Goal: Check status

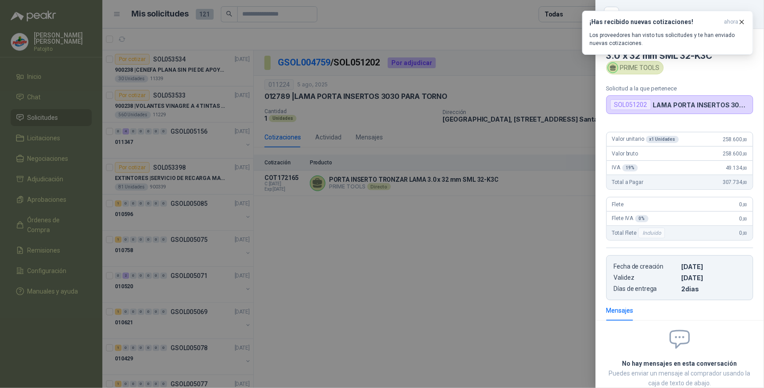
scroll to position [60, 0]
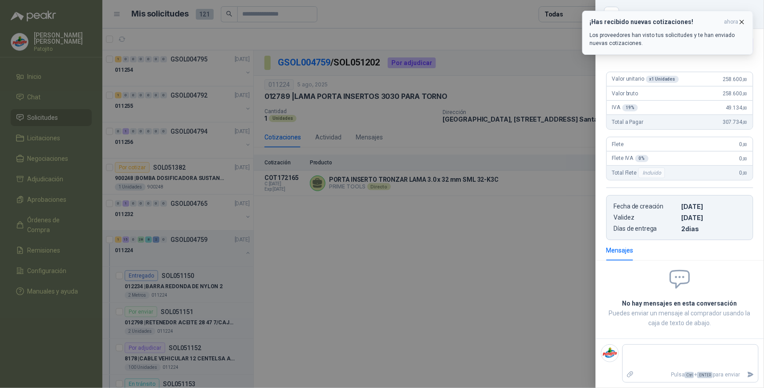
click at [662, 27] on div "¡Has recibido nuevas cotizaciones! ahora Los proveedores han visto tus solicitu…" at bounding box center [668, 32] width 156 height 29
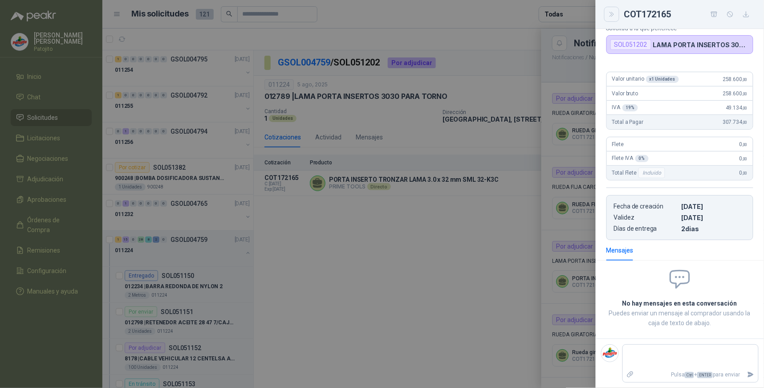
click at [607, 13] on button "Close" at bounding box center [611, 14] width 15 height 15
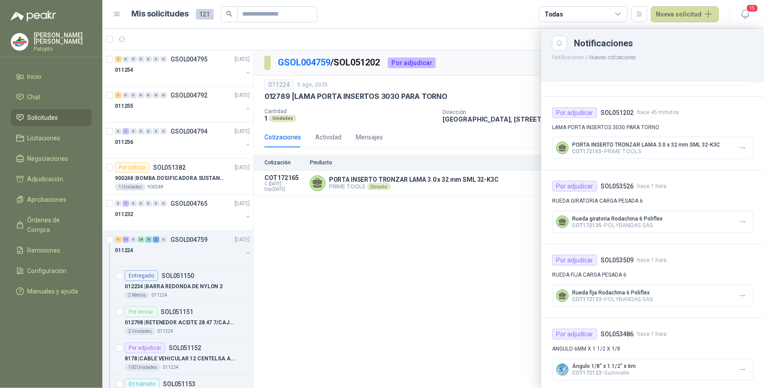
scroll to position [0, 0]
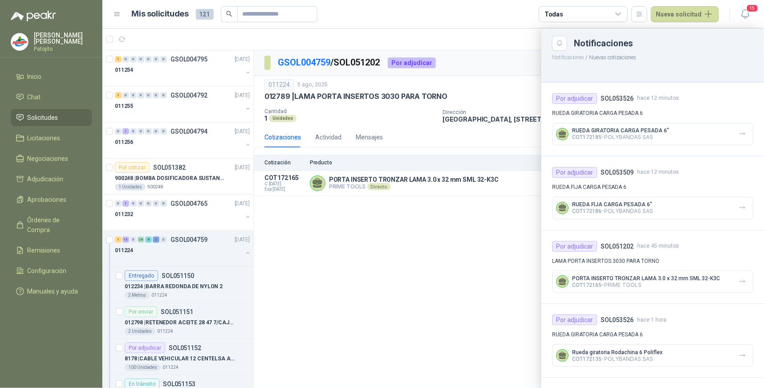
drag, startPoint x: 518, startPoint y: 101, endPoint x: 512, endPoint y: 99, distance: 5.5
click at [517, 101] on div at bounding box center [432, 207] width 661 height 359
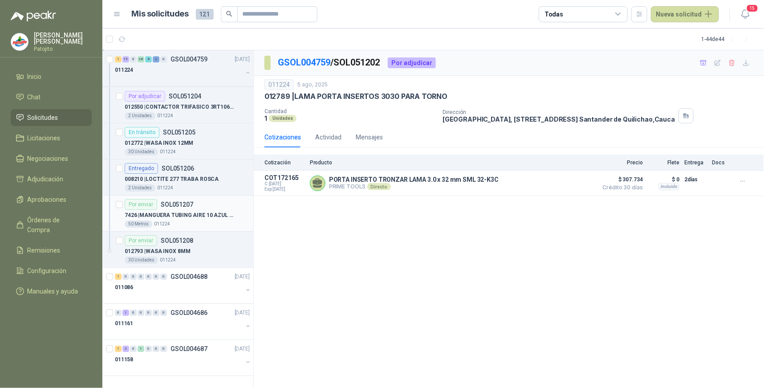
scroll to position [3112, 0]
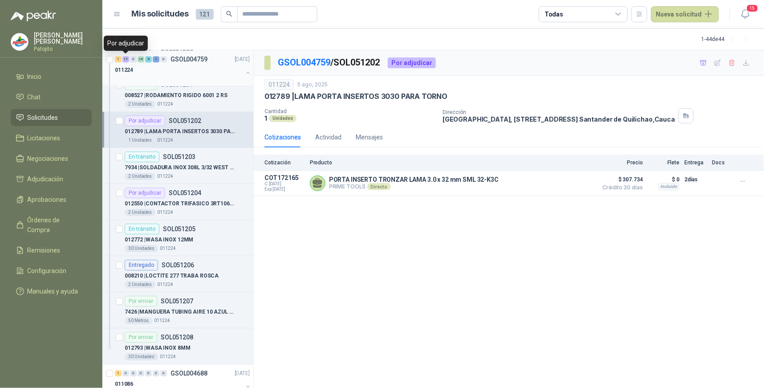
click at [124, 57] on div "15" at bounding box center [125, 59] width 7 height 6
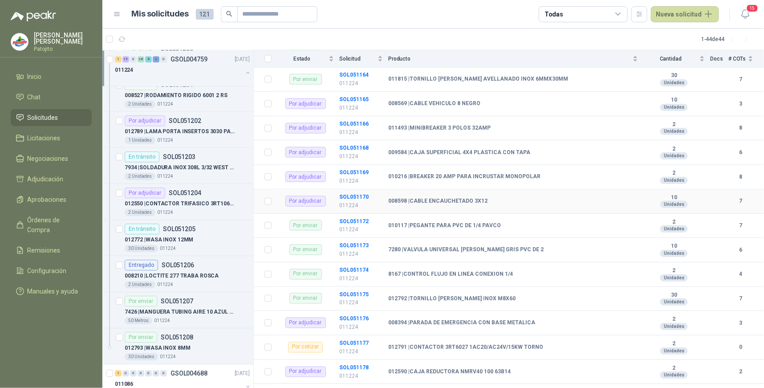
scroll to position [445, 0]
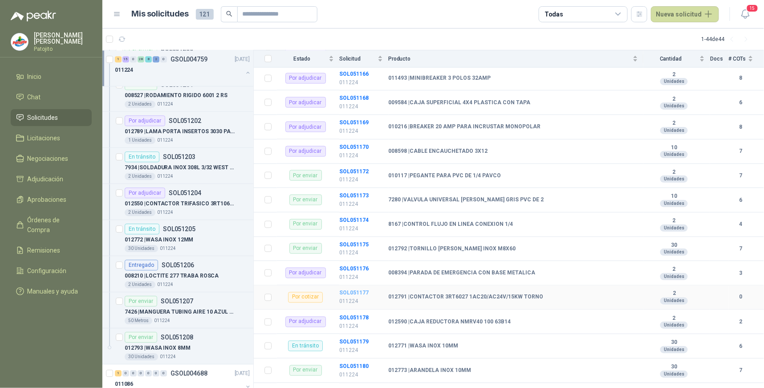
click at [357, 293] on b "SOL051177" at bounding box center [353, 293] width 29 height 6
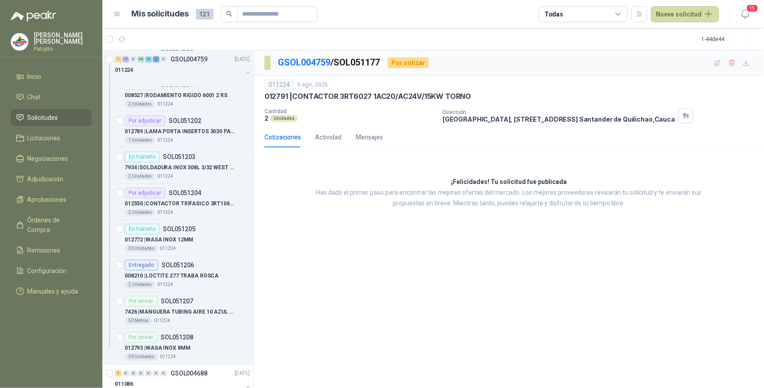
click at [473, 98] on div "012791 | CONTACTOR 3RT6027 1AC20/AC24V/15KW TORNO" at bounding box center [508, 96] width 489 height 9
drag, startPoint x: 469, startPoint y: 96, endPoint x: 294, endPoint y: 98, distance: 175.0
click at [294, 98] on p "012791 | CONTACTOR 3RT6027 1AC20/AC24V/15KW TORNO" at bounding box center [367, 96] width 207 height 9
copy p "CONTACTOR 3RT6027 1AC20/AC24V/15KW TORNO"
